Goal: Task Accomplishment & Management: Complete application form

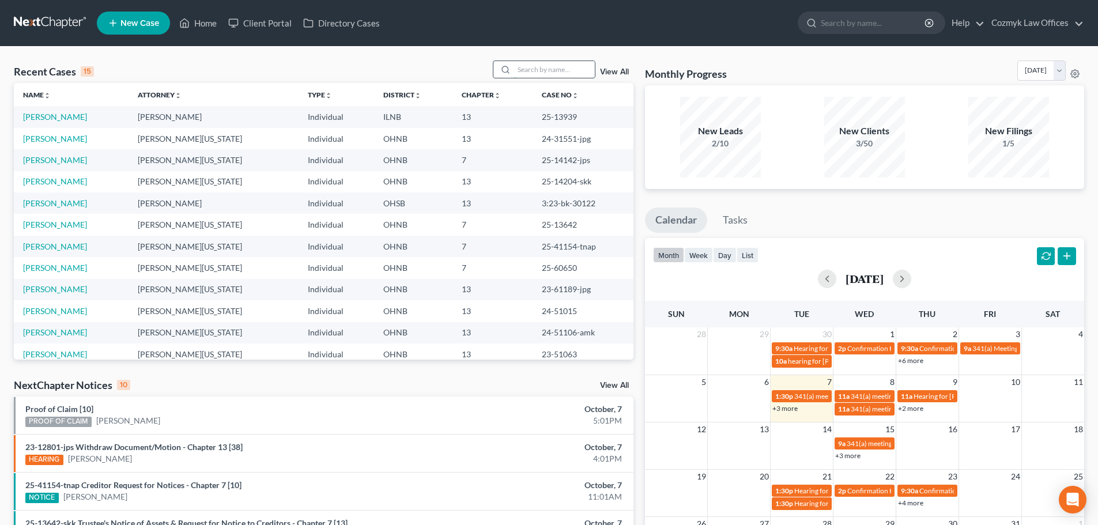
click at [560, 73] on input "search" at bounding box center [554, 69] width 81 height 17
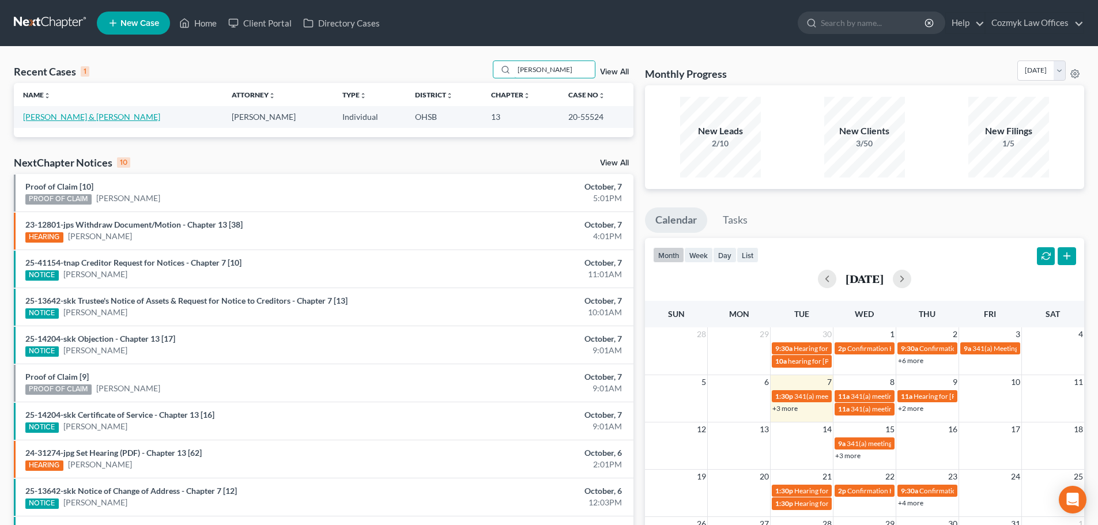
type input "jackson"
click at [38, 117] on link "[PERSON_NAME] & [PERSON_NAME]" at bounding box center [91, 117] width 137 height 10
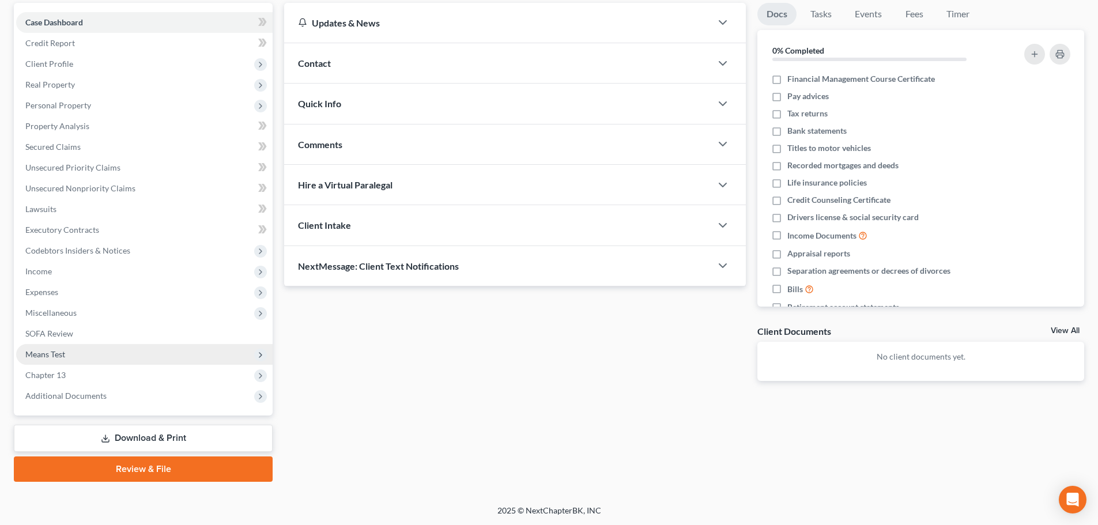
scroll to position [108, 0]
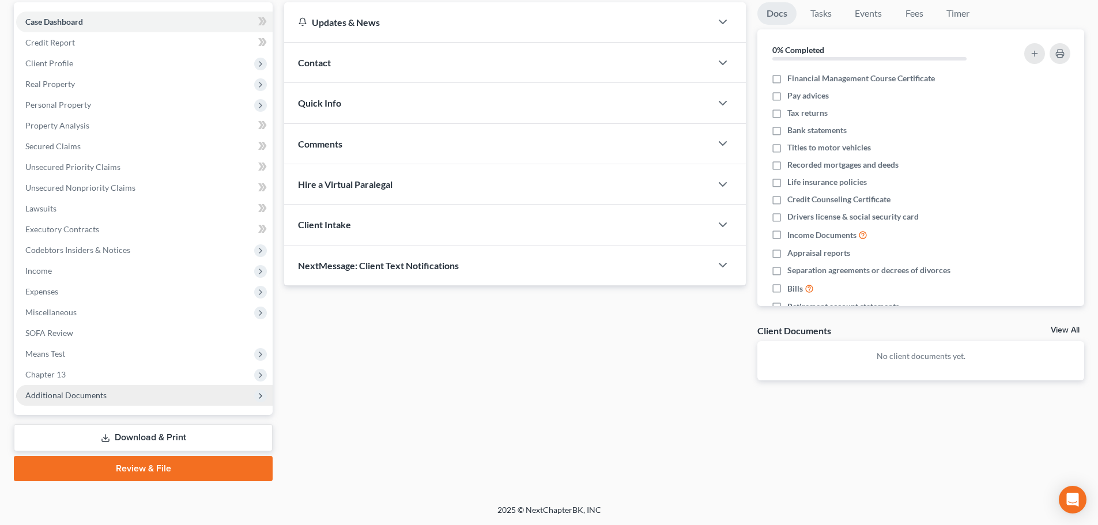
click at [138, 394] on span "Additional Documents" at bounding box center [144, 395] width 257 height 21
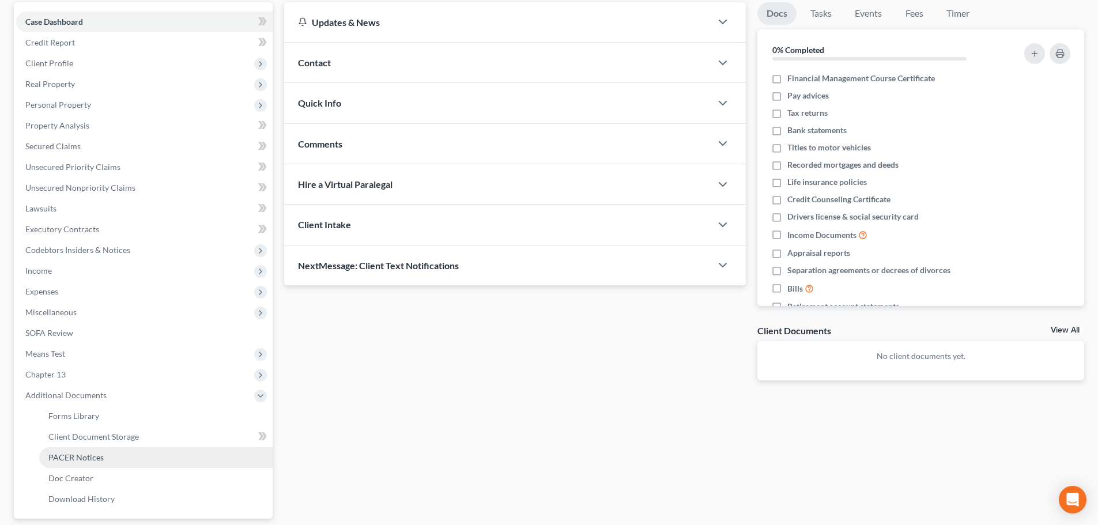
click at [126, 453] on link "PACER Notices" at bounding box center [155, 457] width 233 height 21
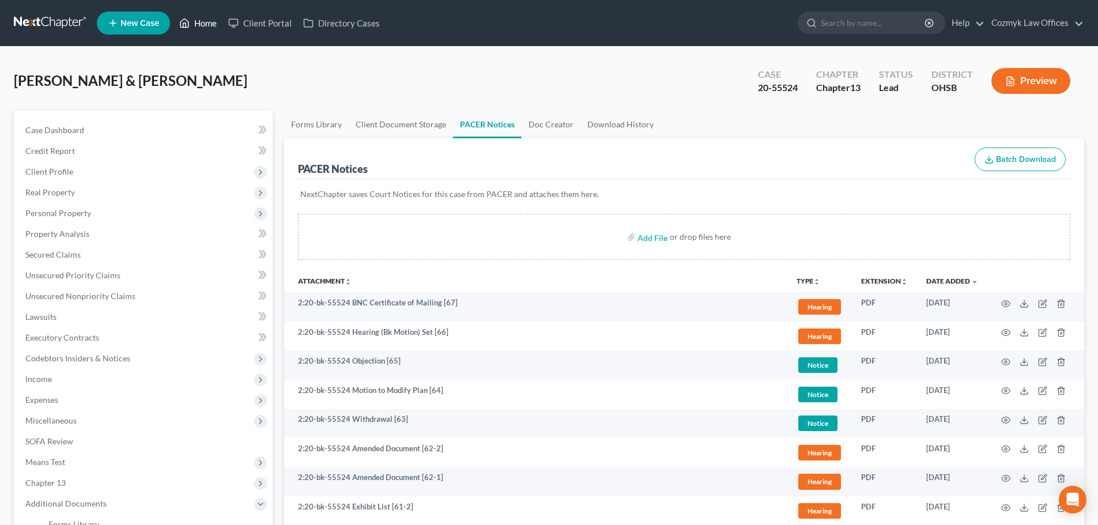
click at [202, 24] on link "Home" at bounding box center [198, 23] width 49 height 21
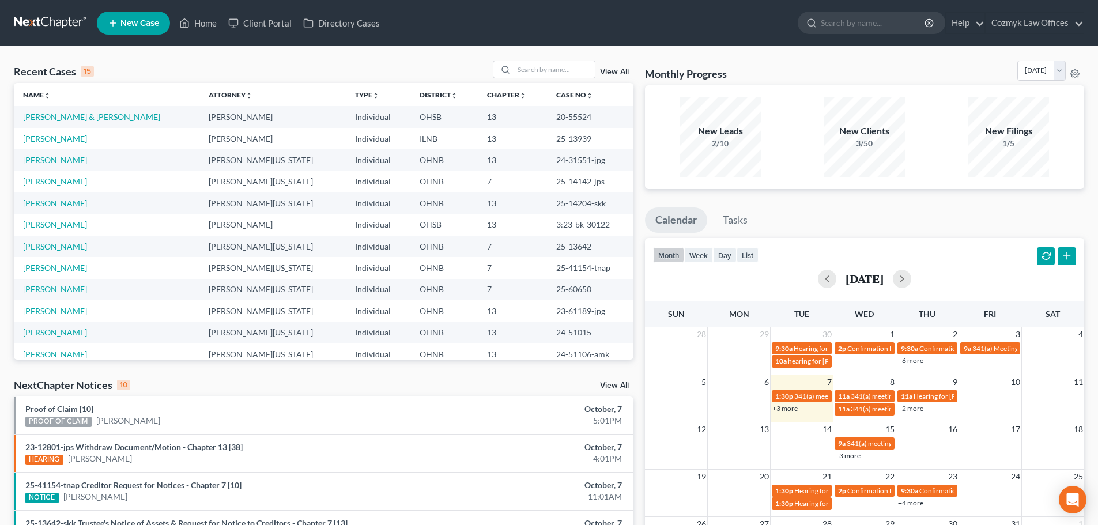
click at [612, 388] on link "View All" at bounding box center [614, 386] width 29 height 8
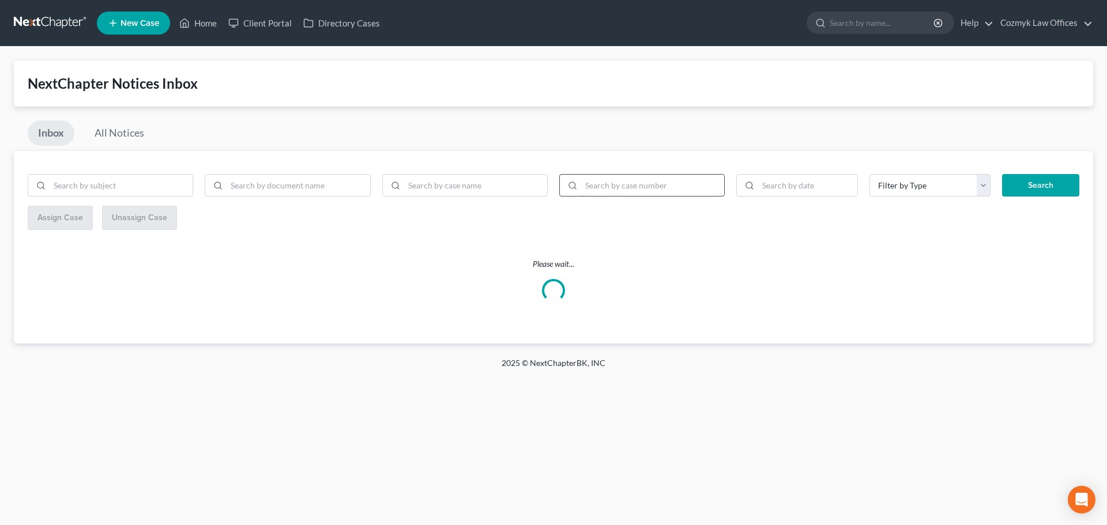
click at [624, 191] on input "search" at bounding box center [652, 186] width 143 height 22
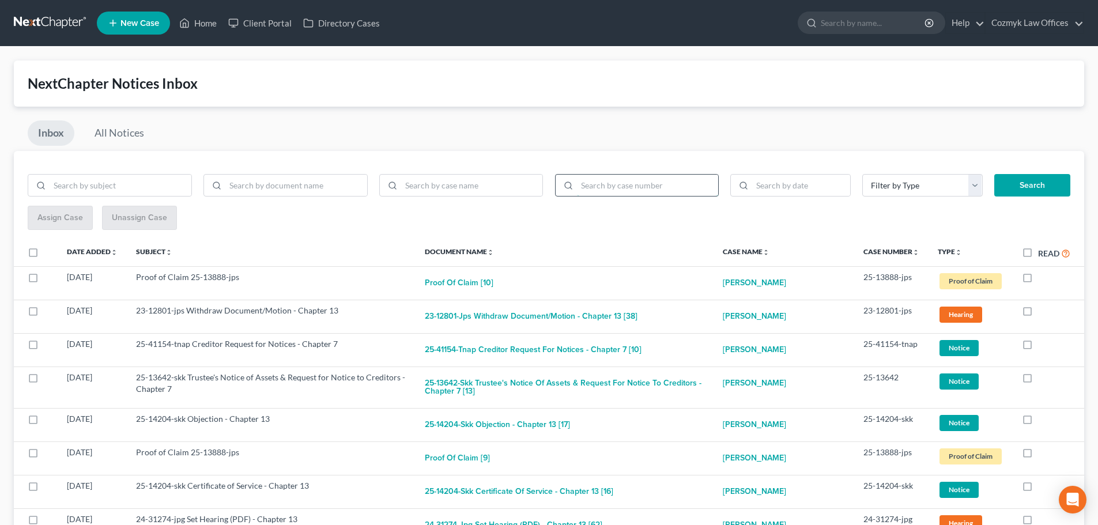
click at [647, 187] on input "search" at bounding box center [648, 186] width 142 height 22
paste input "2:20-bk-55524"
type input "2:20-bk-55524"
click at [1050, 186] on button "Search" at bounding box center [1032, 185] width 76 height 23
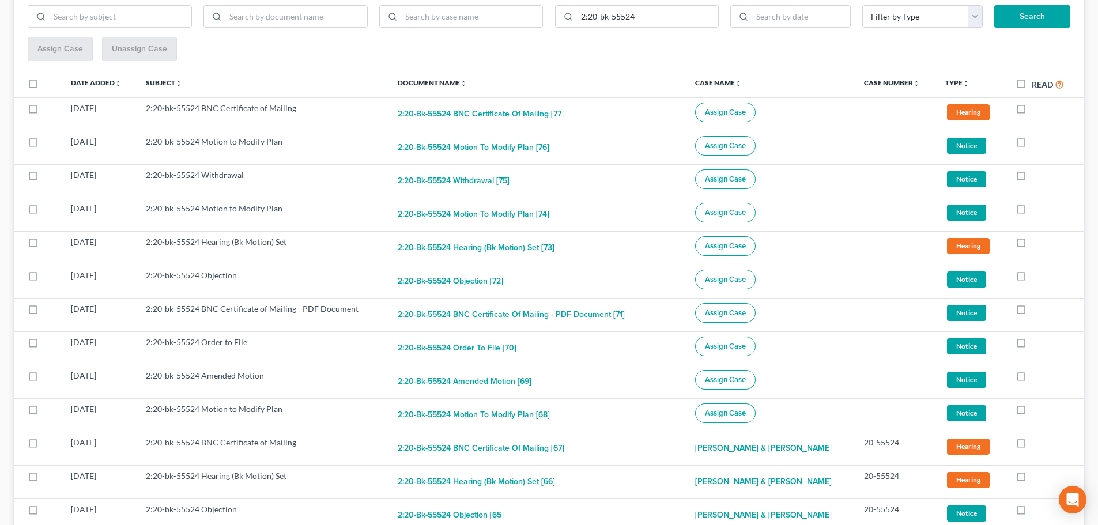
scroll to position [115, 0]
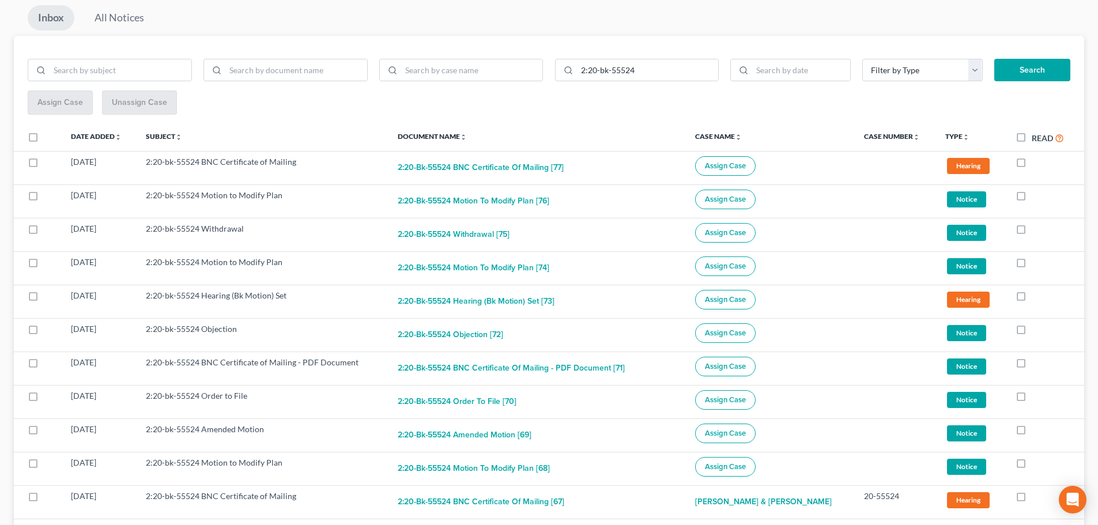
click at [44, 140] on label at bounding box center [44, 140] width 0 height 0
click at [48, 139] on input "checkbox" at bounding box center [51, 134] width 7 height 7
checkbox input "true"
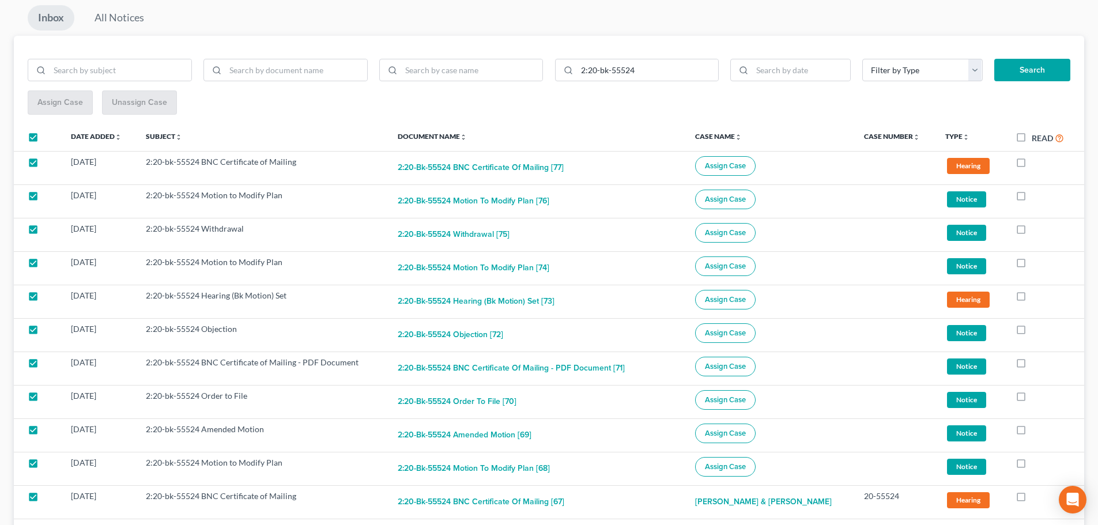
checkbox input "true"
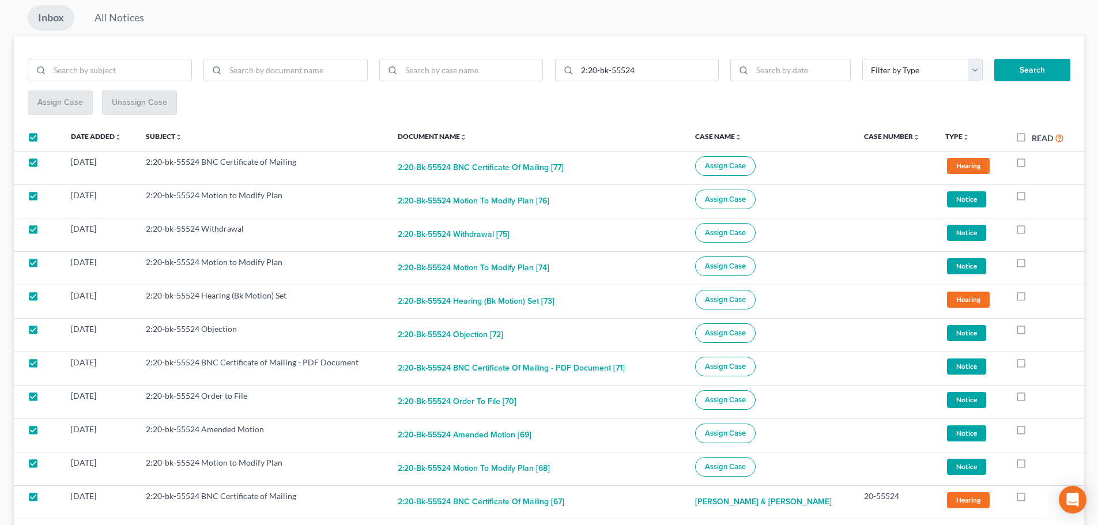
checkbox input "true"
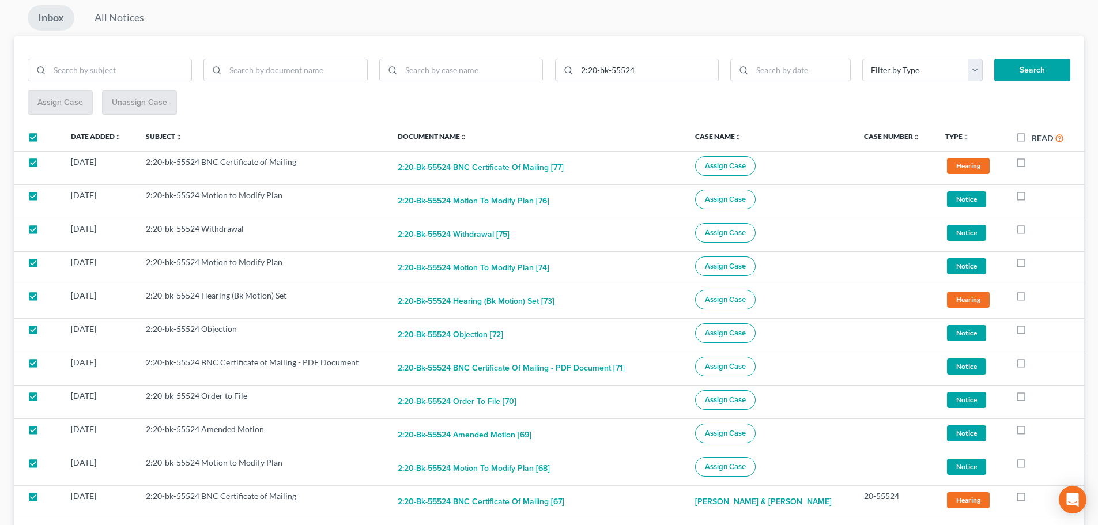
checkbox input "true"
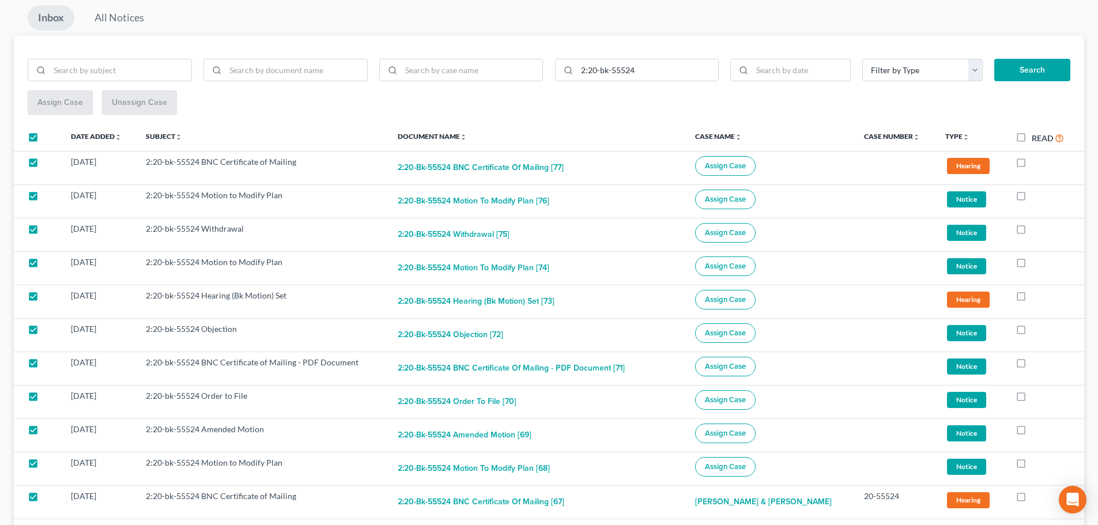
checkbox input "true"
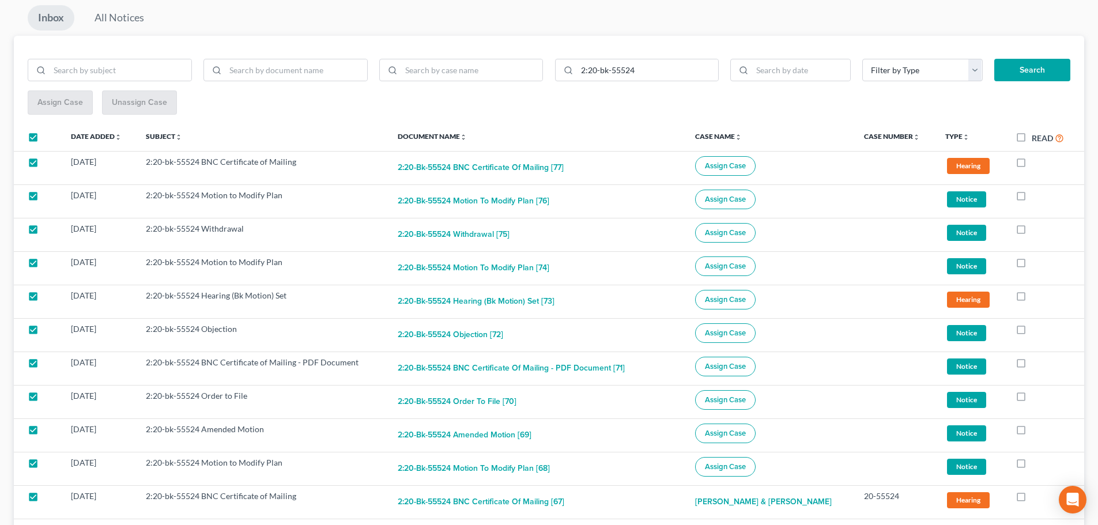
checkbox input "true"
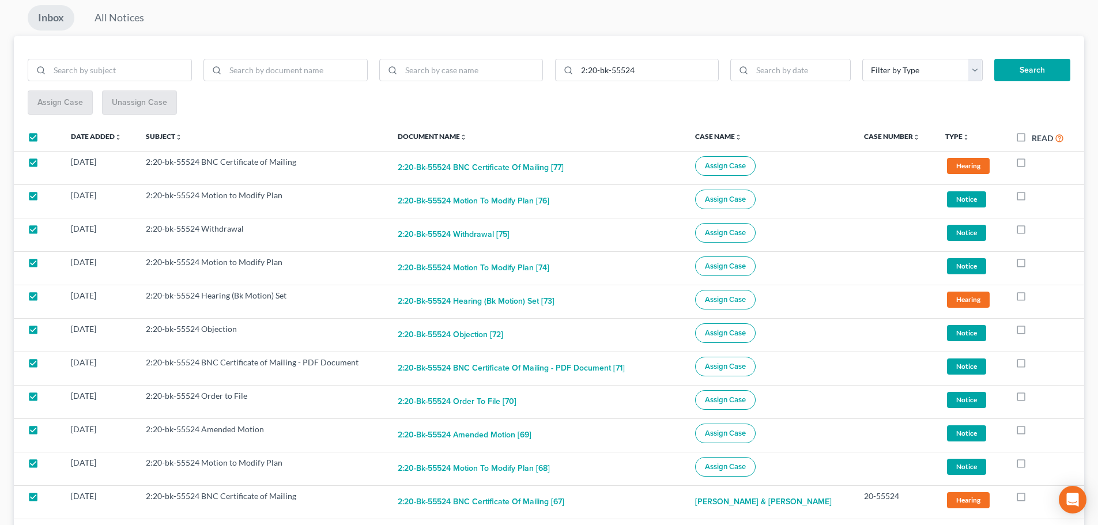
checkbox input "true"
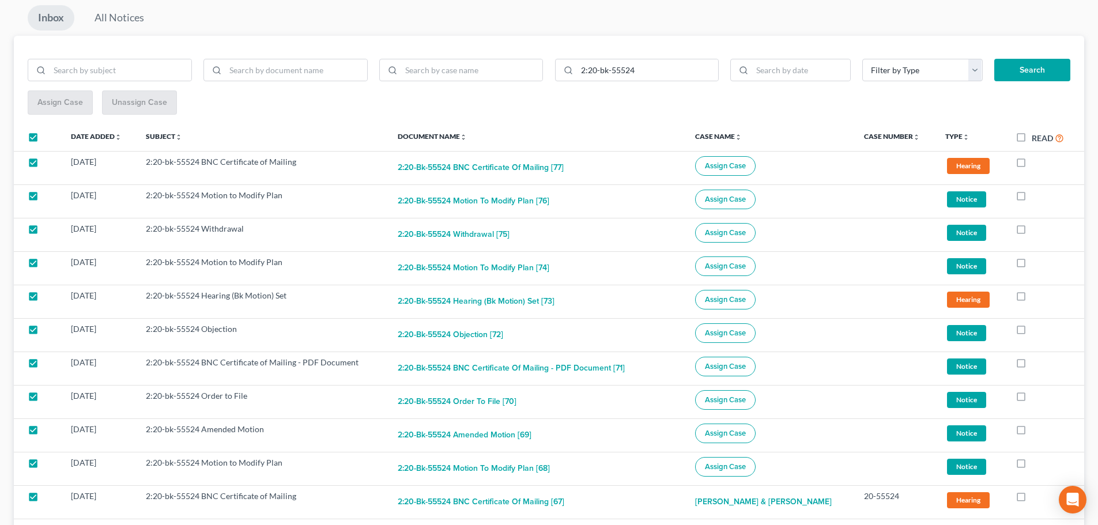
checkbox input "true"
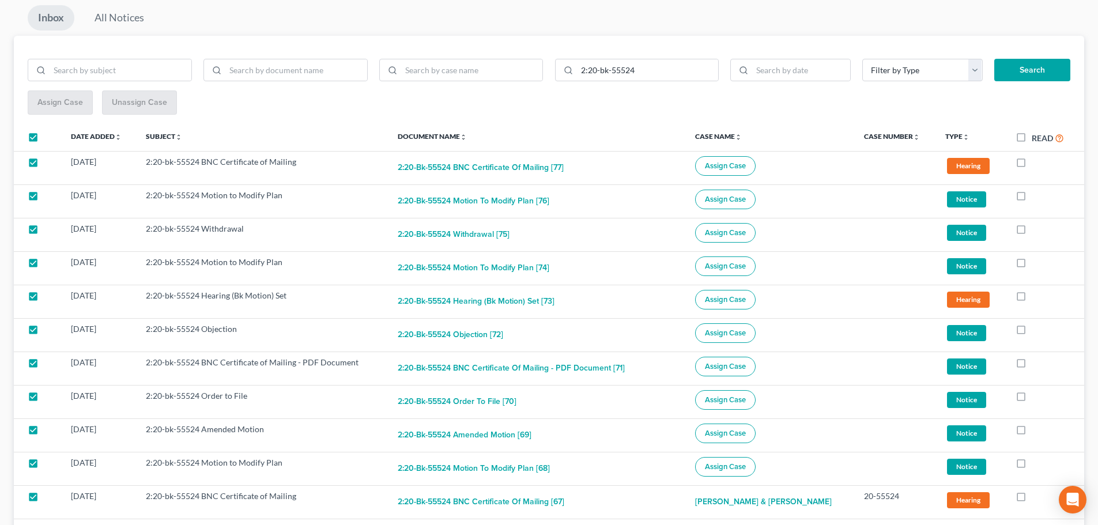
checkbox input "true"
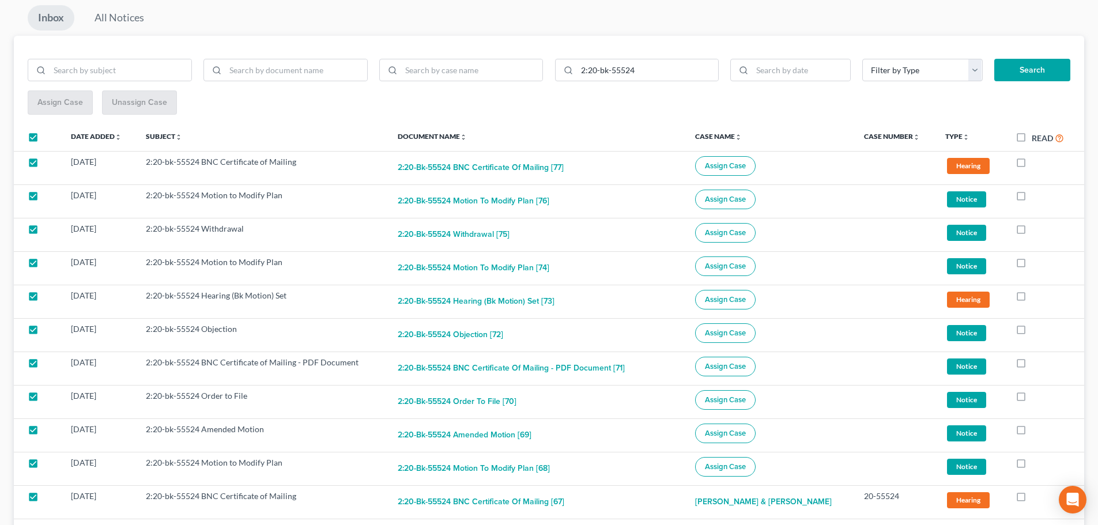
checkbox input "true"
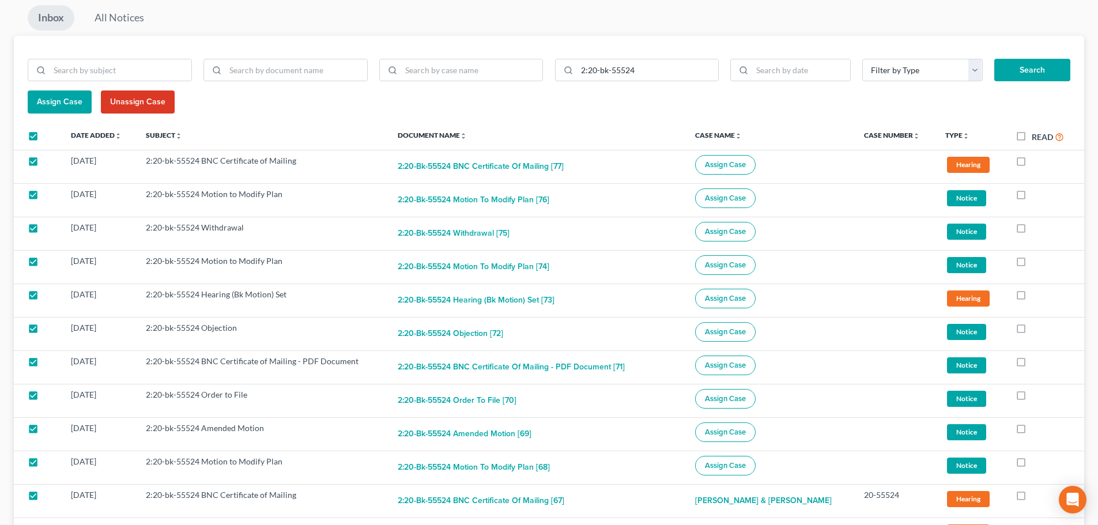
click at [45, 106] on span "Assign Case" at bounding box center [60, 102] width 46 height 10
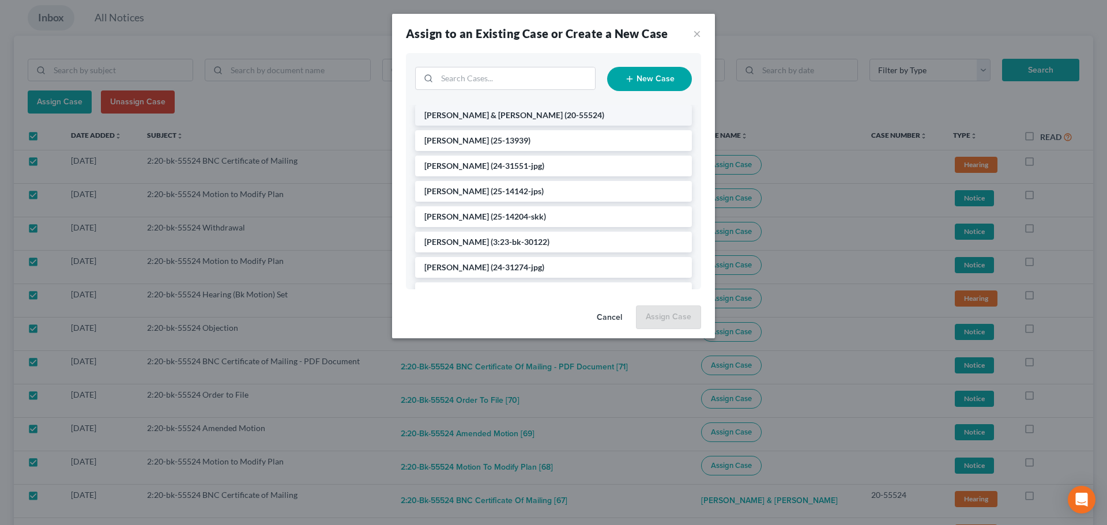
click at [534, 121] on li "Jackson, Richard & Cathy (20-55524)" at bounding box center [553, 115] width 277 height 21
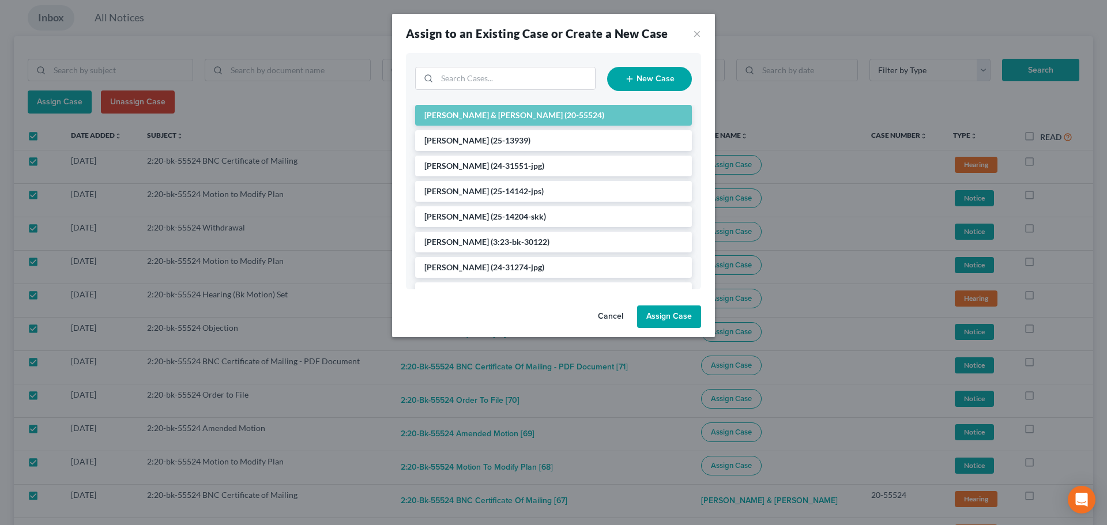
click at [652, 311] on button "Assign Case" at bounding box center [669, 317] width 64 height 23
checkbox input "false"
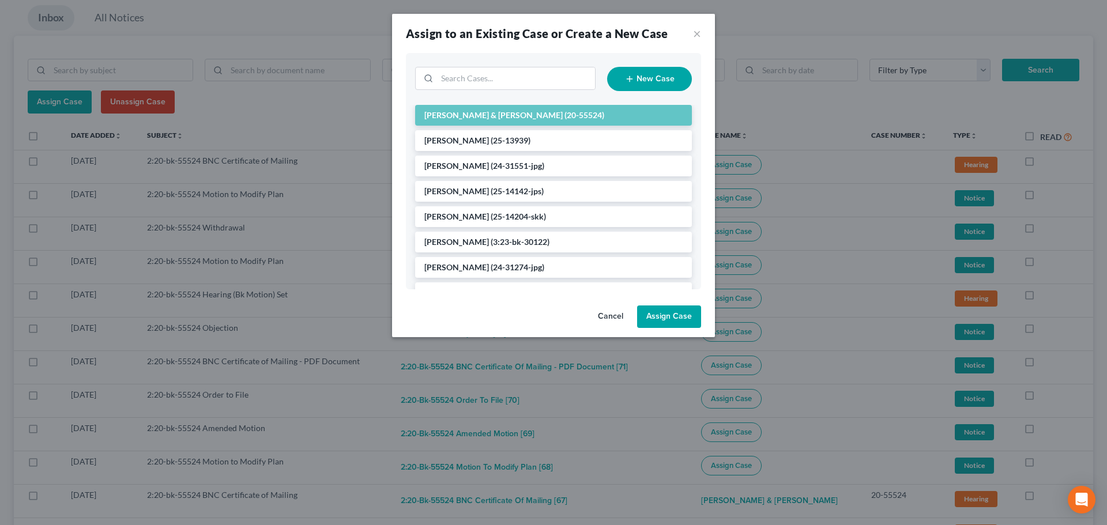
checkbox input "false"
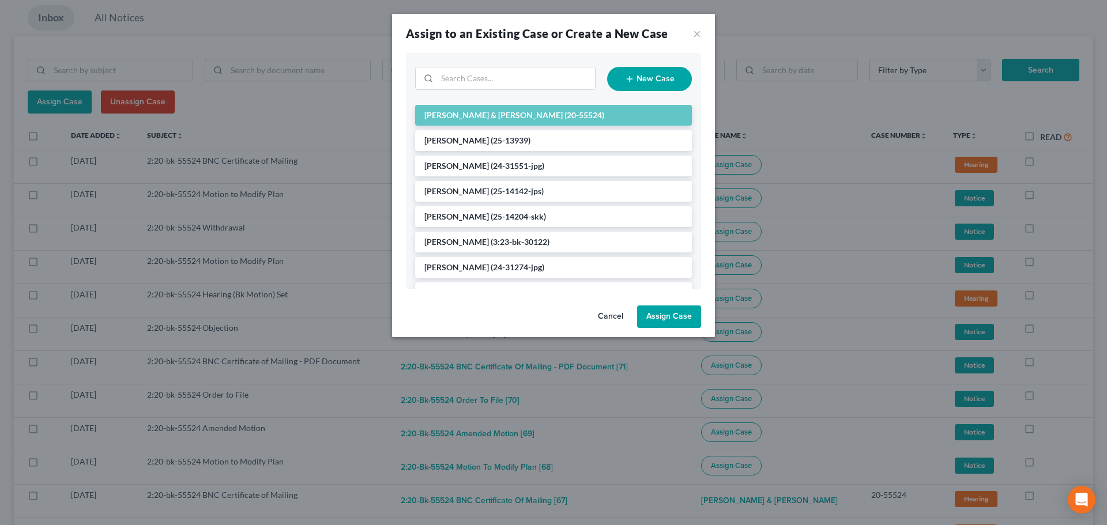
checkbox input "false"
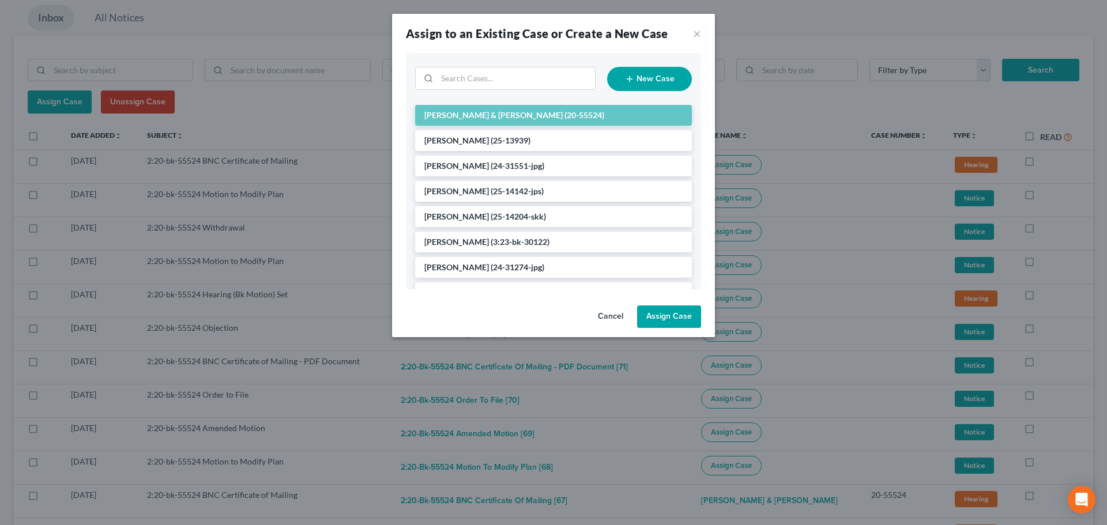
checkbox input "false"
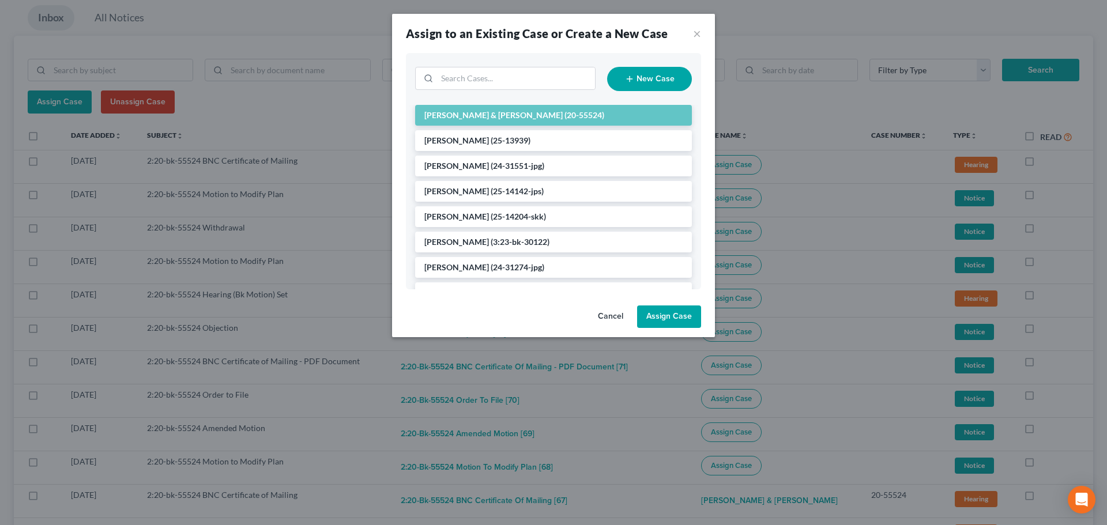
checkbox input "false"
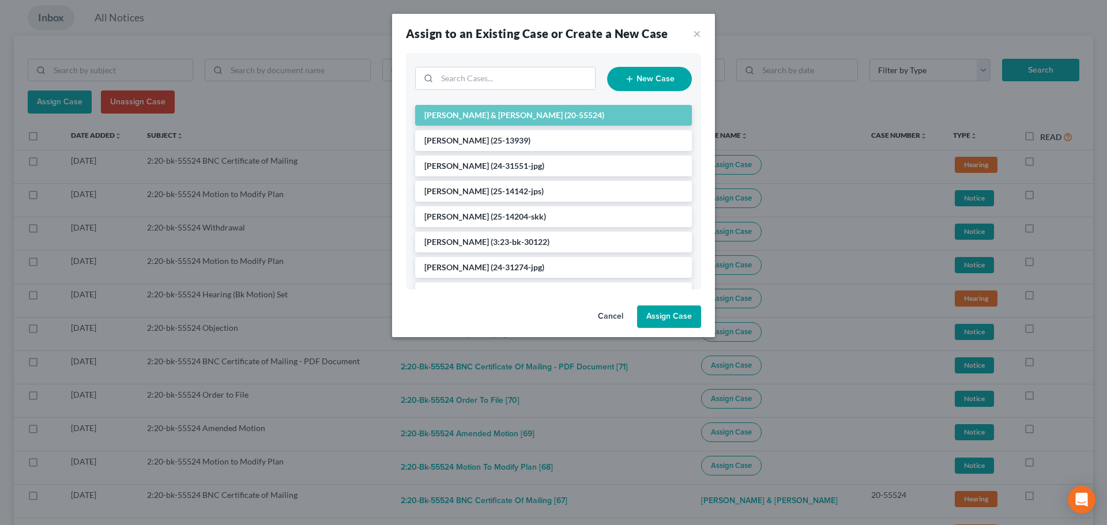
checkbox input "false"
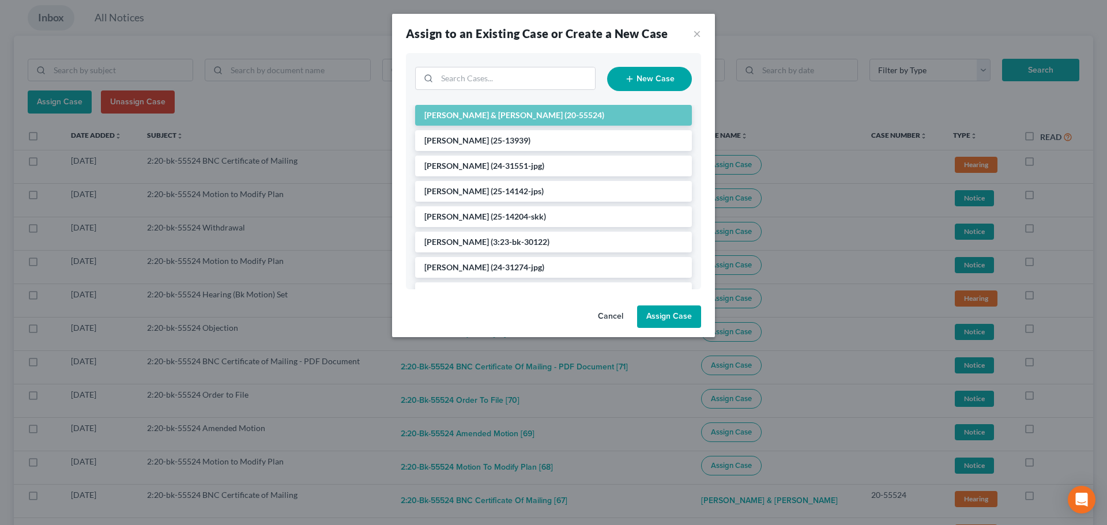
checkbox input "false"
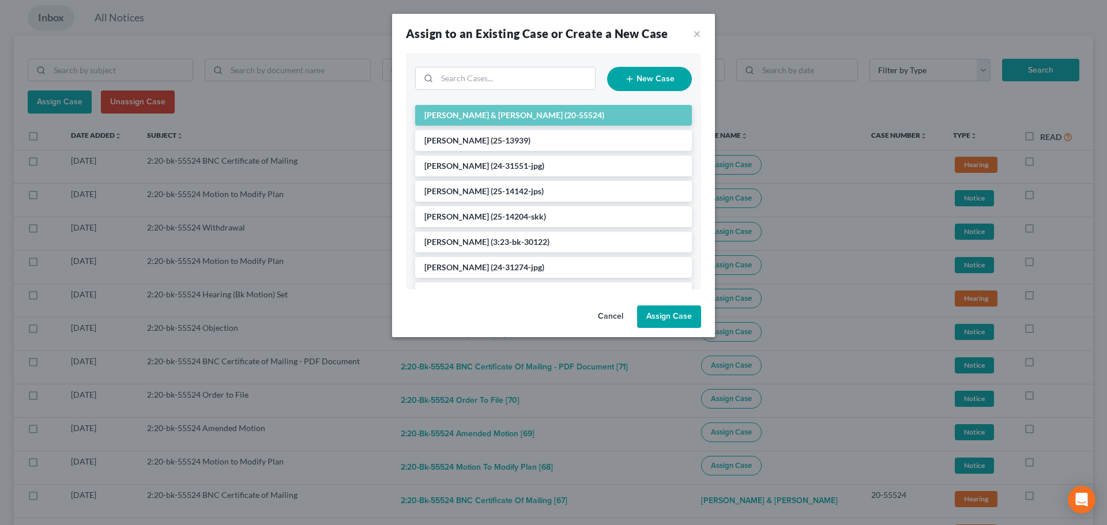
checkbox input "false"
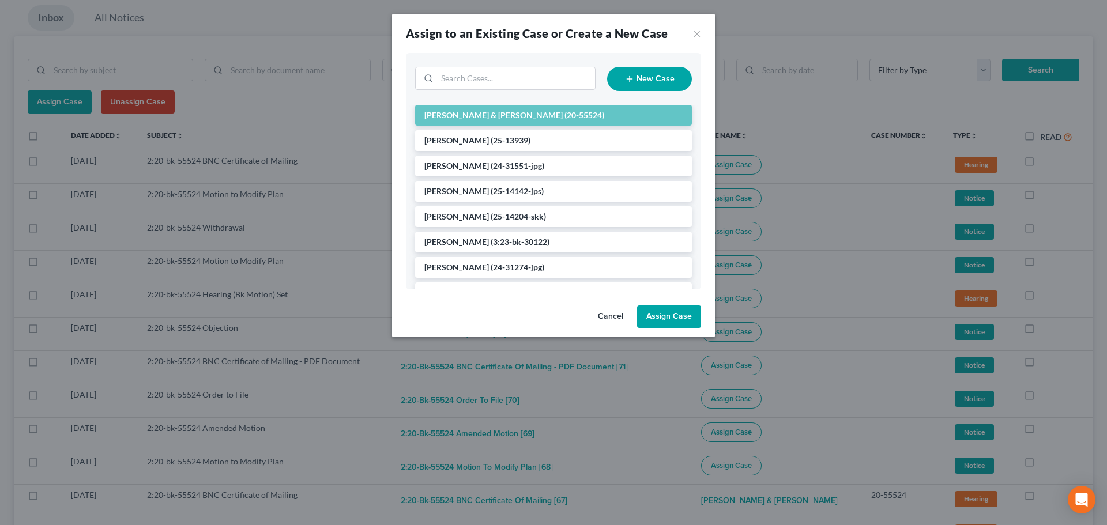
checkbox input "false"
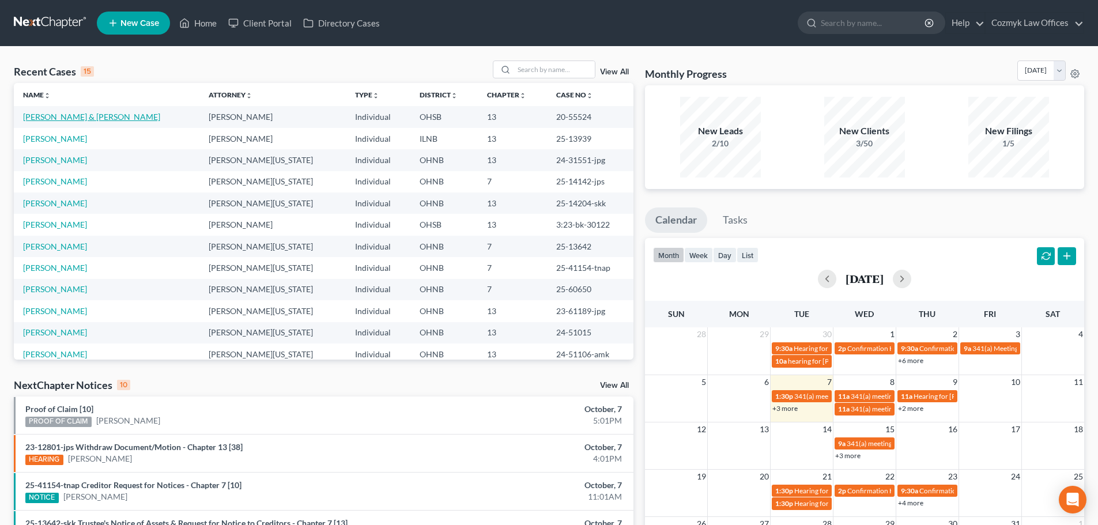
click at [64, 116] on link "[PERSON_NAME] & [PERSON_NAME]" at bounding box center [91, 117] width 137 height 10
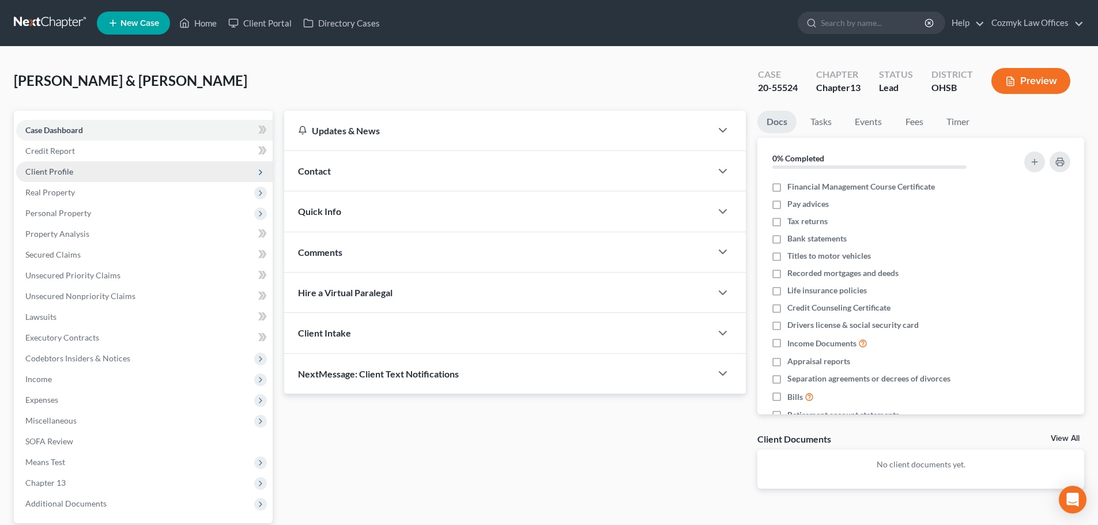
click at [44, 172] on span "Client Profile" at bounding box center [49, 172] width 48 height 10
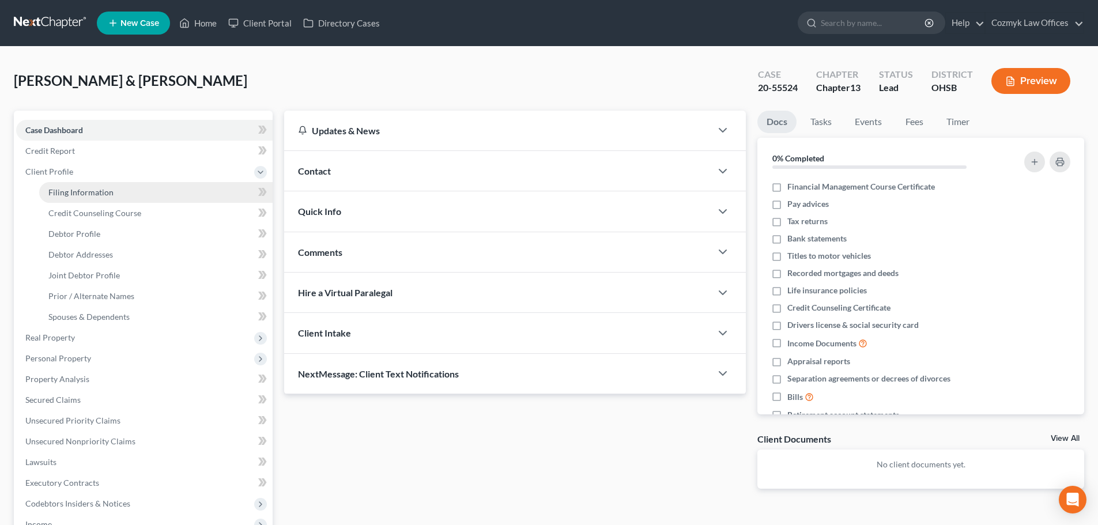
click at [50, 188] on span "Filing Information" at bounding box center [80, 192] width 65 height 10
select select "1"
select select "3"
select select "36"
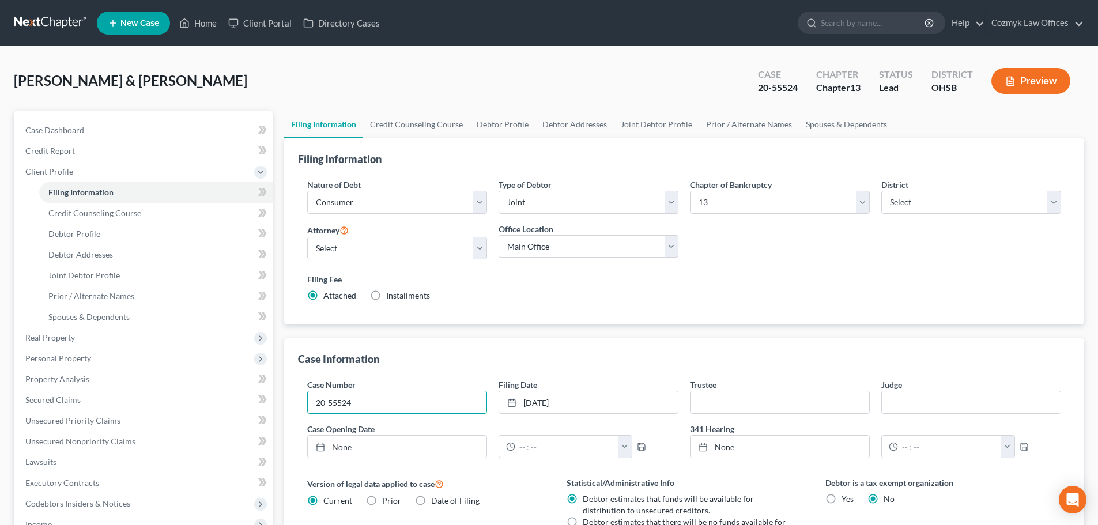
drag, startPoint x: 380, startPoint y: 407, endPoint x: 257, endPoint y: 405, distance: 123.4
click at [257, 405] on div "Petition Navigation Case Dashboard Payments Invoices Payments Payments Credit R…" at bounding box center [549, 423] width 1082 height 624
paste input ":20-bk"
type input "2:20-bk-55524"
click at [472, 334] on div "Filing Information Nature of Debt Select Business Consumer Other Nature of Busi…" at bounding box center [684, 408] width 800 height 541
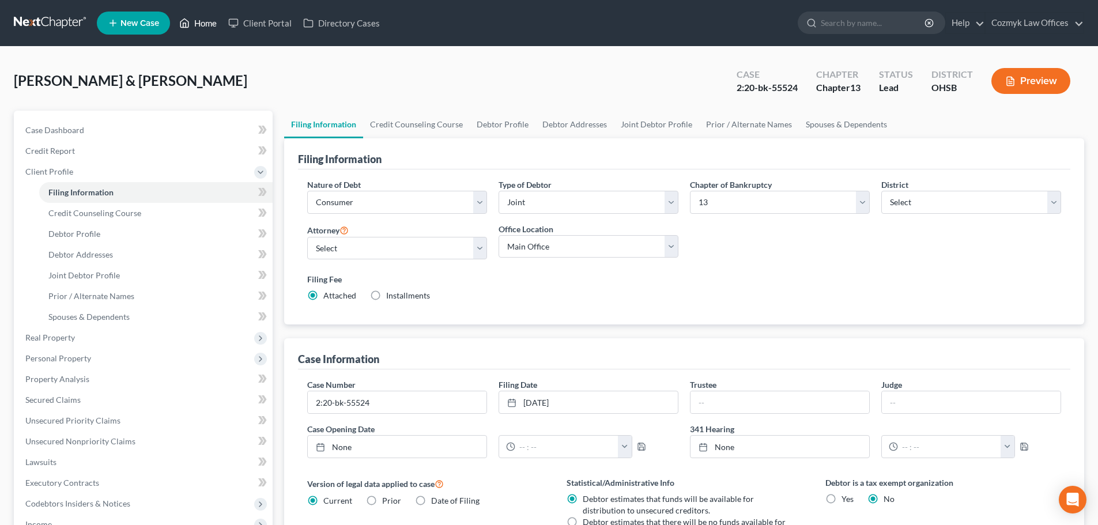
click at [194, 21] on link "Home" at bounding box center [198, 23] width 49 height 21
